Goal: Information Seeking & Learning: Learn about a topic

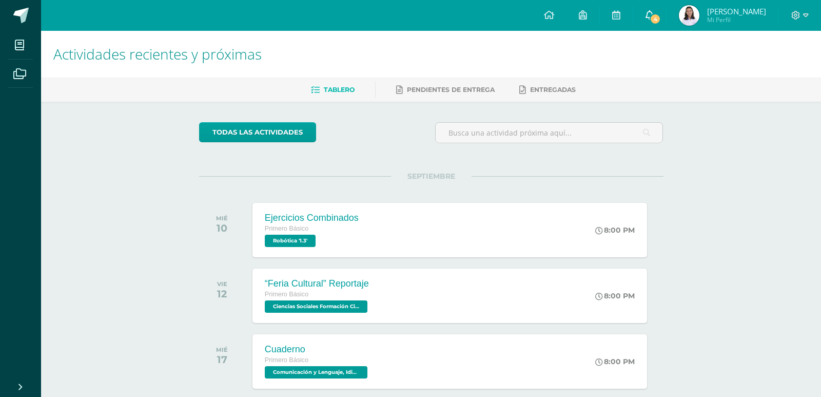
click at [650, 14] on span "4" at bounding box center [655, 18] width 11 height 11
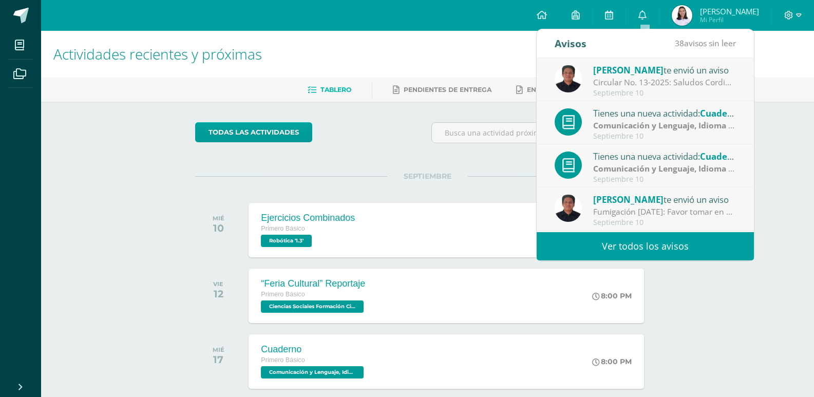
click at [706, 121] on strong "Comunicación y Lenguaje, Idioma Extranjero" at bounding box center [681, 125] width 177 height 11
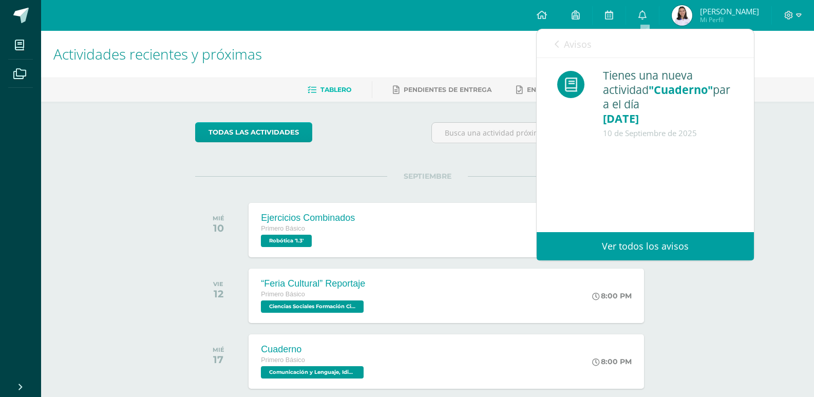
click at [570, 46] on span "Avisos" at bounding box center [578, 44] width 28 height 12
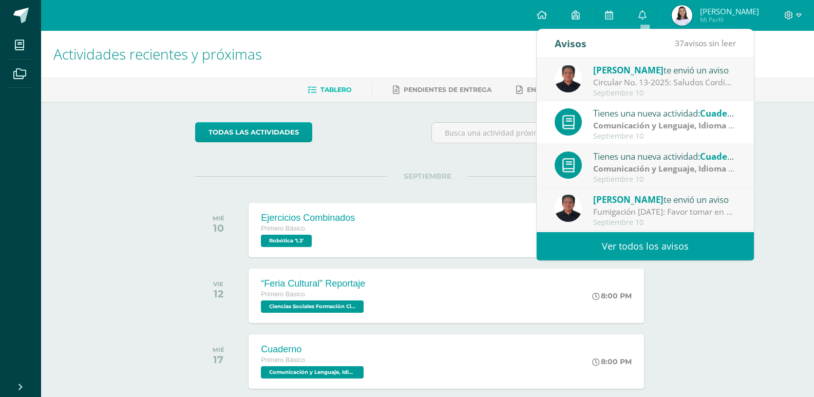
click at [707, 151] on span "Cuaderno" at bounding box center [721, 156] width 42 height 12
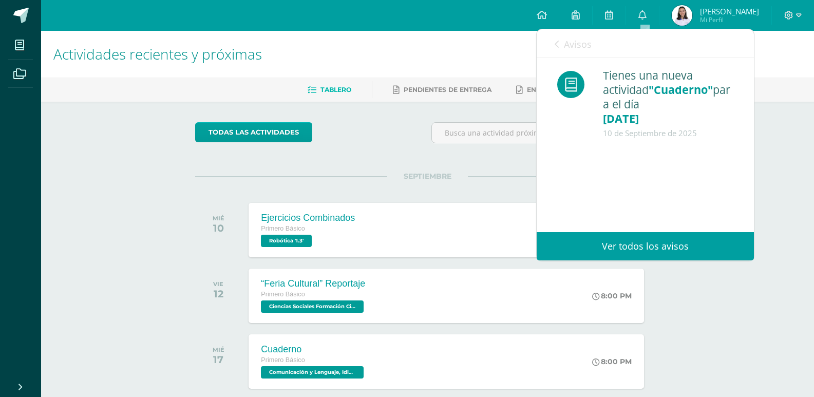
drag, startPoint x: 639, startPoint y: 117, endPoint x: 672, endPoint y: 132, distance: 36.5
click at [672, 132] on div "Tienes una nueva actividad "Cuaderno" para el día [DATE] [DATE]" at bounding box center [668, 104] width 130 height 72
click at [682, 114] on div "Tienes una nueva actividad "Cuaderno" para el día [DATE] [DATE]" at bounding box center [668, 104] width 130 height 72
click at [551, 43] on div "Avisos 36 avisos sin leer Avisos" at bounding box center [644, 43] width 217 height 29
click at [555, 44] on icon at bounding box center [556, 44] width 4 height 8
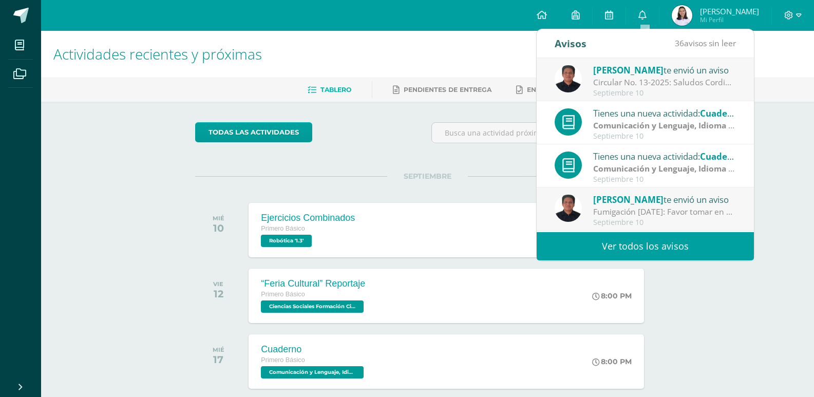
click at [697, 118] on div "Tienes una nueva actividad: Cuaderno" at bounding box center [664, 112] width 143 height 13
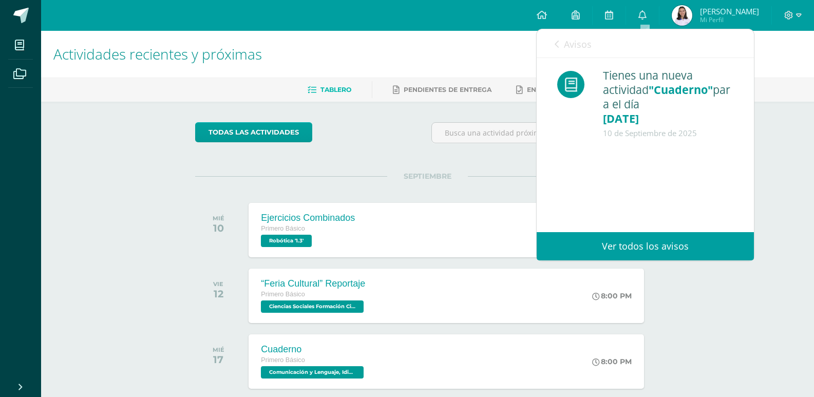
drag, startPoint x: 613, startPoint y: 114, endPoint x: 624, endPoint y: 140, distance: 27.8
click at [624, 140] on div "Tienes una nueva actividad "Cuaderno" para el día [DATE] [DATE]" at bounding box center [668, 104] width 130 height 72
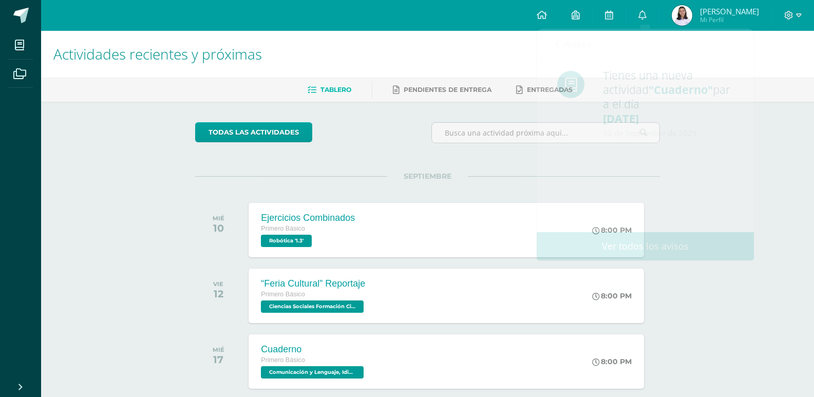
click at [396, 160] on div "todas las Actividades No tienes actividades Échale un vistazo a los demás perío…" at bounding box center [428, 376] width 506 height 549
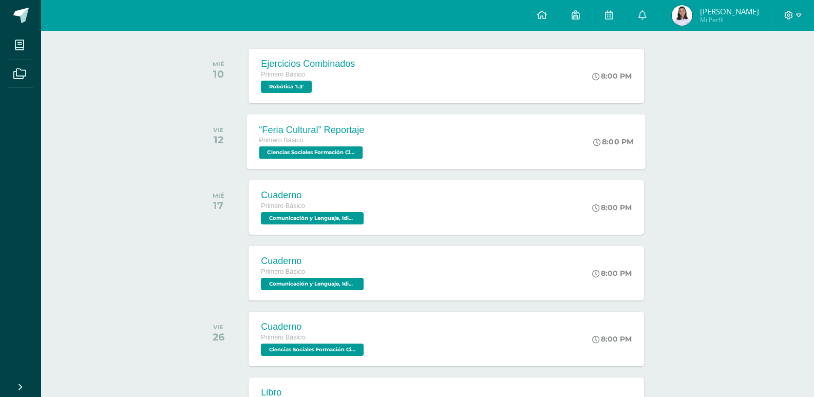
scroll to position [205, 0]
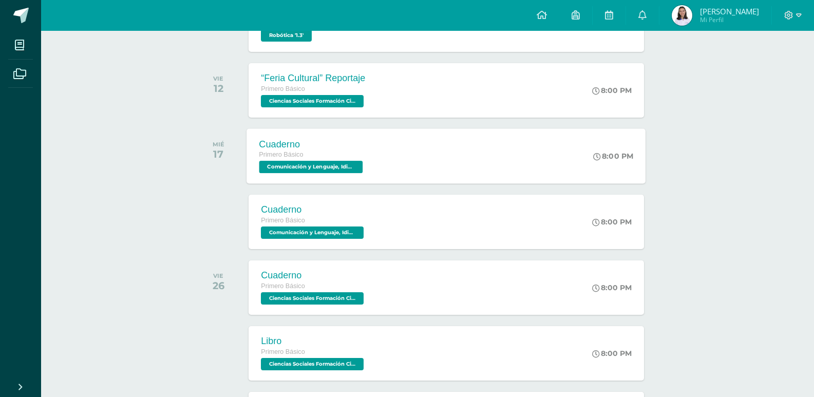
click at [351, 163] on span "Comunicación y Lenguaje, Idioma Extranjero 'Inglés Avanzado'" at bounding box center [311, 167] width 104 height 12
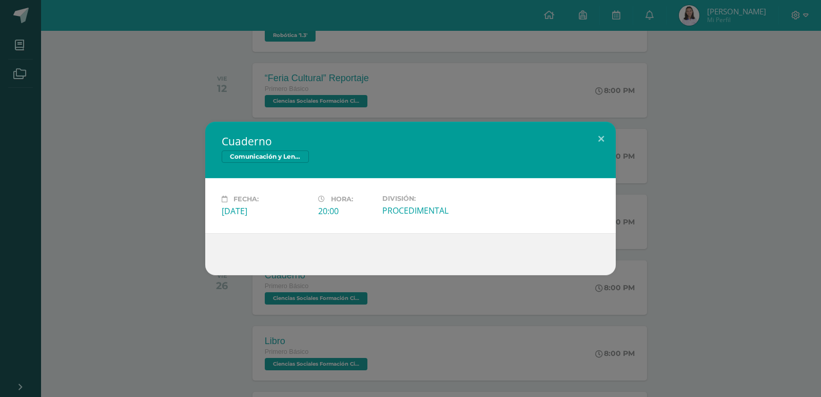
drag, startPoint x: 297, startPoint y: 159, endPoint x: 312, endPoint y: 158, distance: 14.9
click at [312, 158] on div "Comunicación y Lenguaje, Idioma Extranjero" at bounding box center [411, 157] width 378 height 15
click at [291, 149] on div "Cuaderno Comunicación y Lenguaje, Idioma Extranjero" at bounding box center [410, 150] width 411 height 56
click at [606, 133] on button at bounding box center [601, 139] width 29 height 35
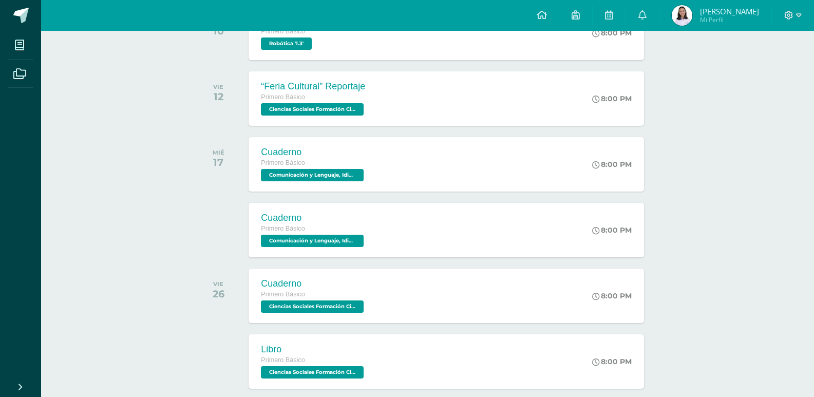
scroll to position [215, 0]
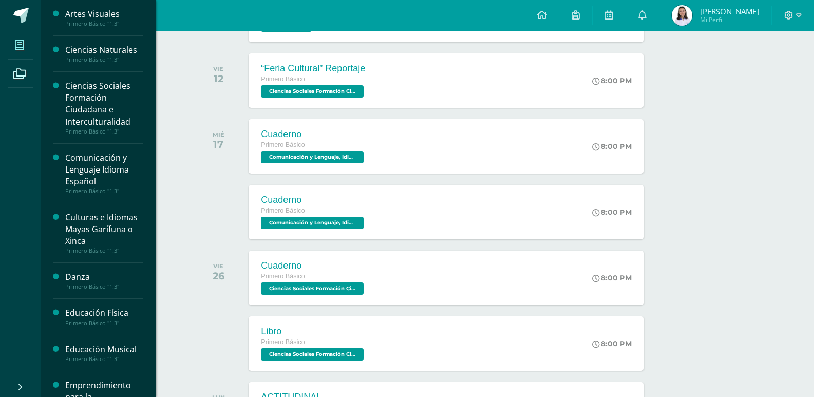
click at [12, 47] on span at bounding box center [19, 44] width 23 height 23
click at [80, 167] on div "Comunicación y Lenguaje Idioma Español" at bounding box center [104, 169] width 78 height 35
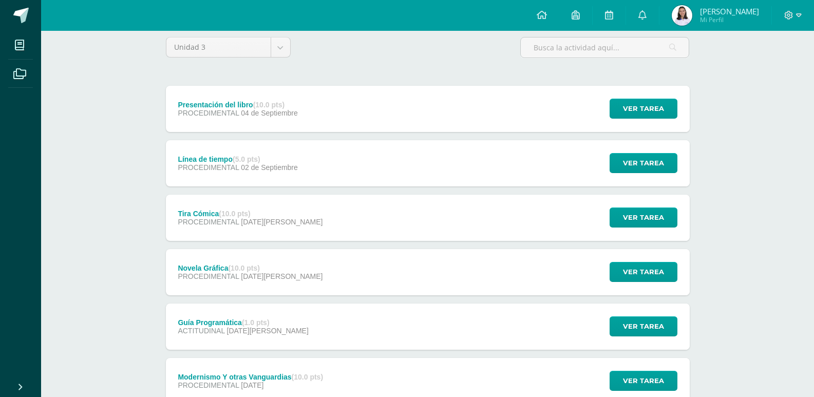
scroll to position [7, 0]
